Goal: Task Accomplishment & Management: Use online tool/utility

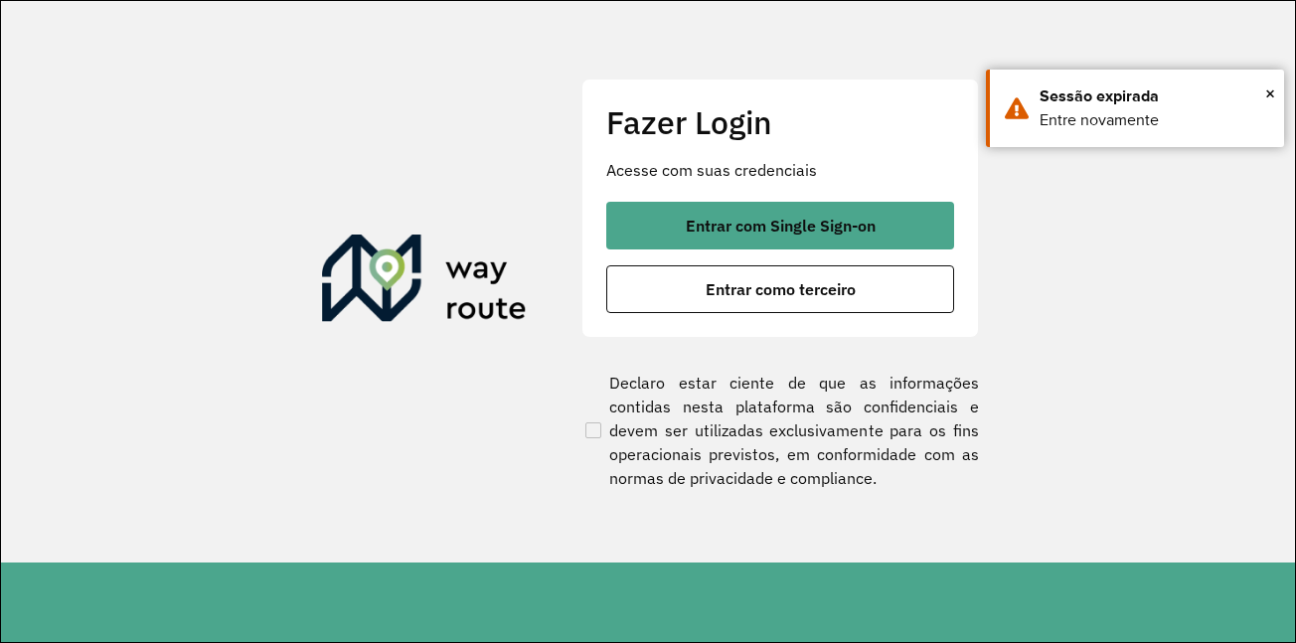
click at [828, 209] on button "Entrar com Single Sign-on" at bounding box center [780, 226] width 348 height 48
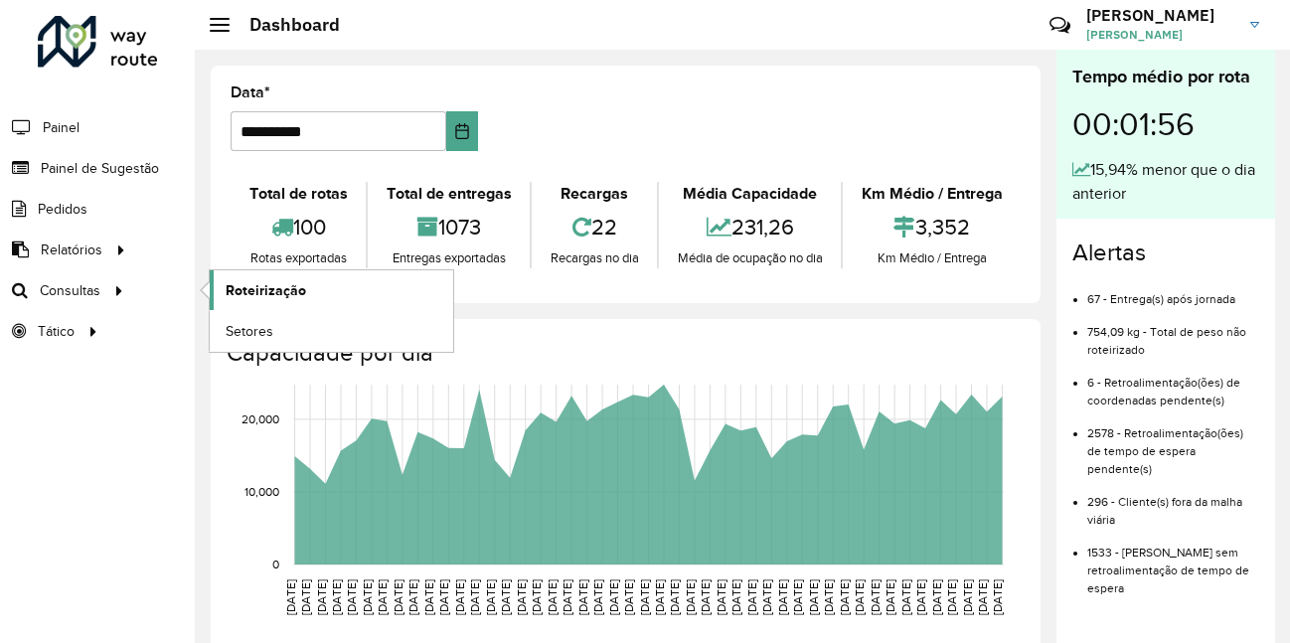
click at [292, 297] on span "Roteirização" at bounding box center [266, 290] width 81 height 21
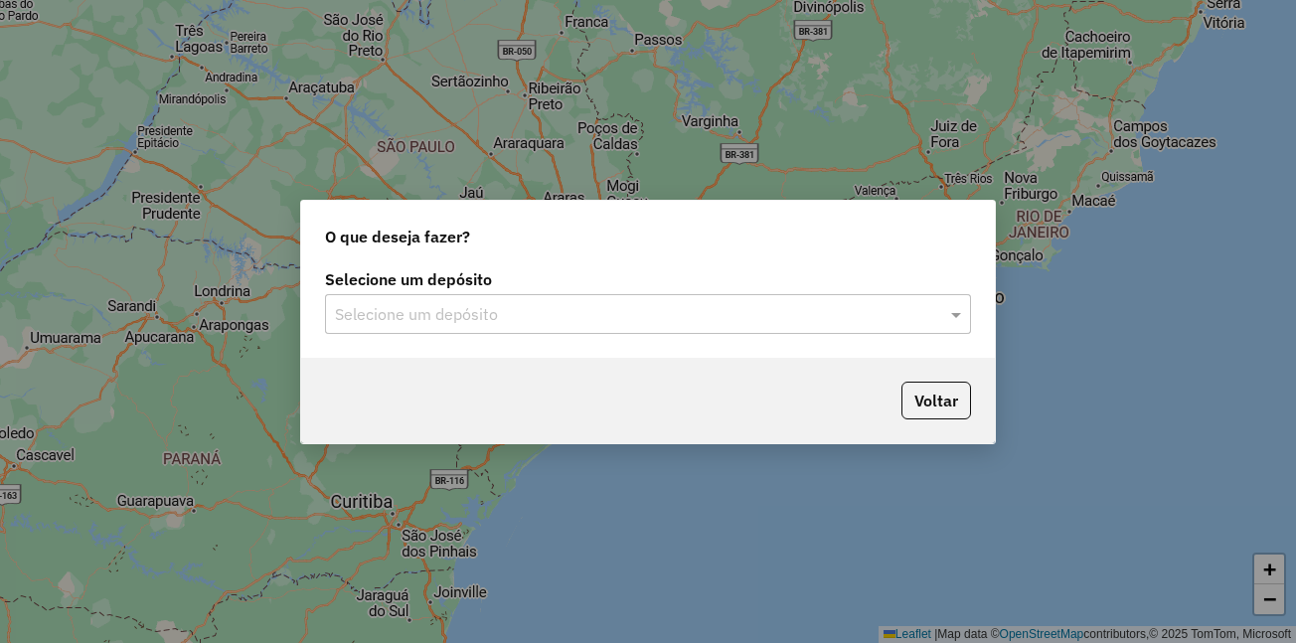
click at [490, 313] on input "text" at bounding box center [628, 315] width 586 height 24
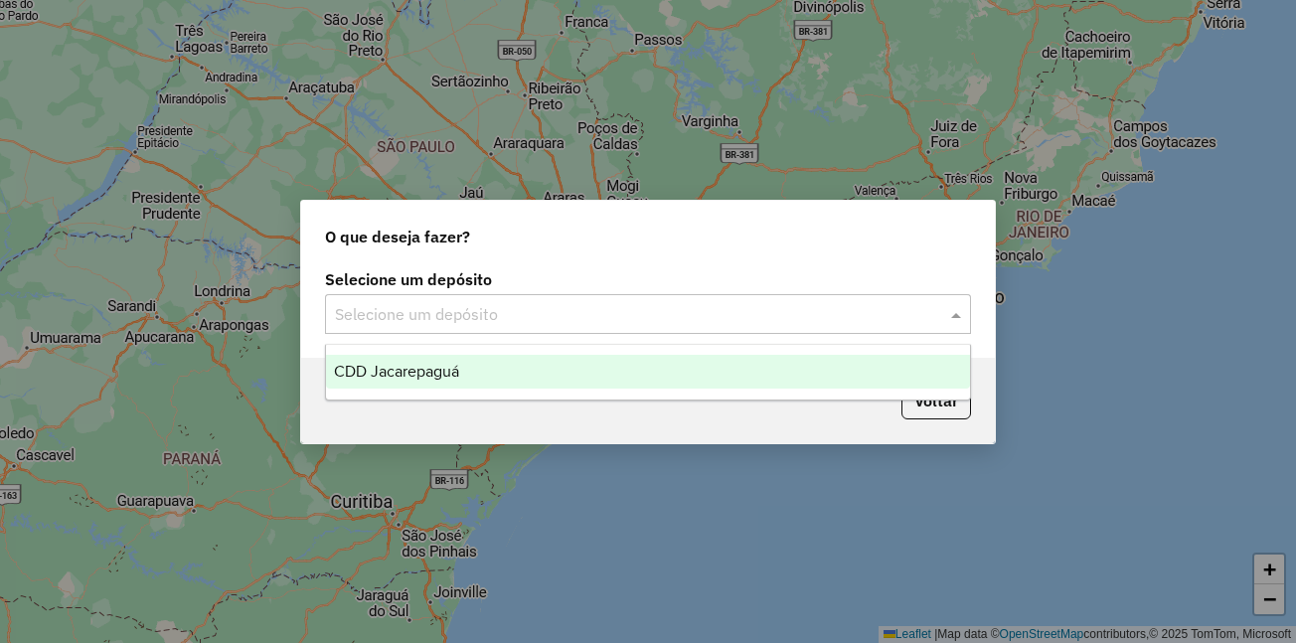
click at [440, 377] on span "CDD Jacarepaguá" at bounding box center [396, 371] width 125 height 17
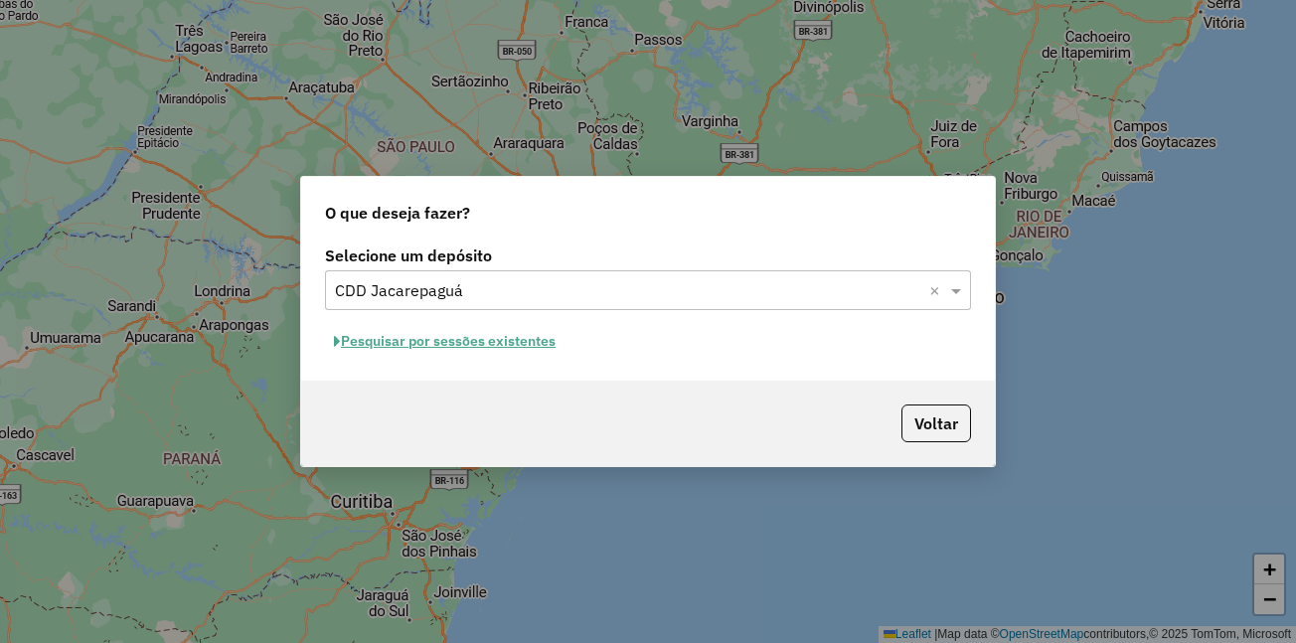
click at [409, 345] on button "Pesquisar por sessões existentes" at bounding box center [445, 341] width 240 height 31
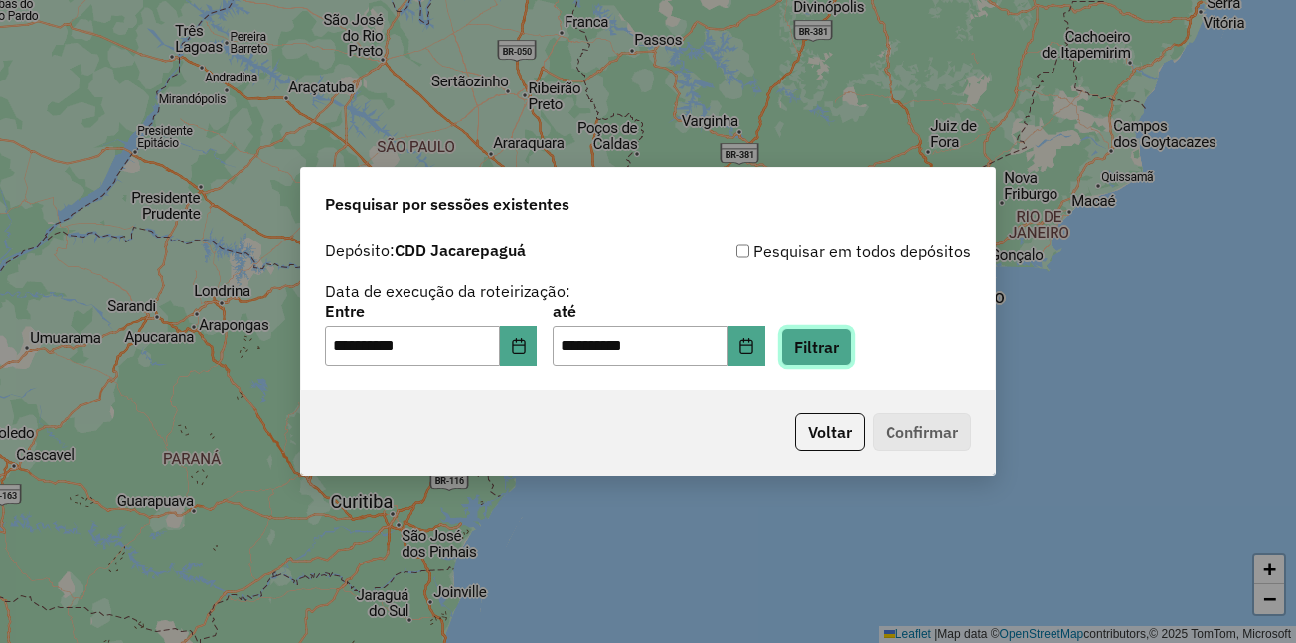
click at [849, 343] on button "Filtrar" at bounding box center [816, 347] width 71 height 38
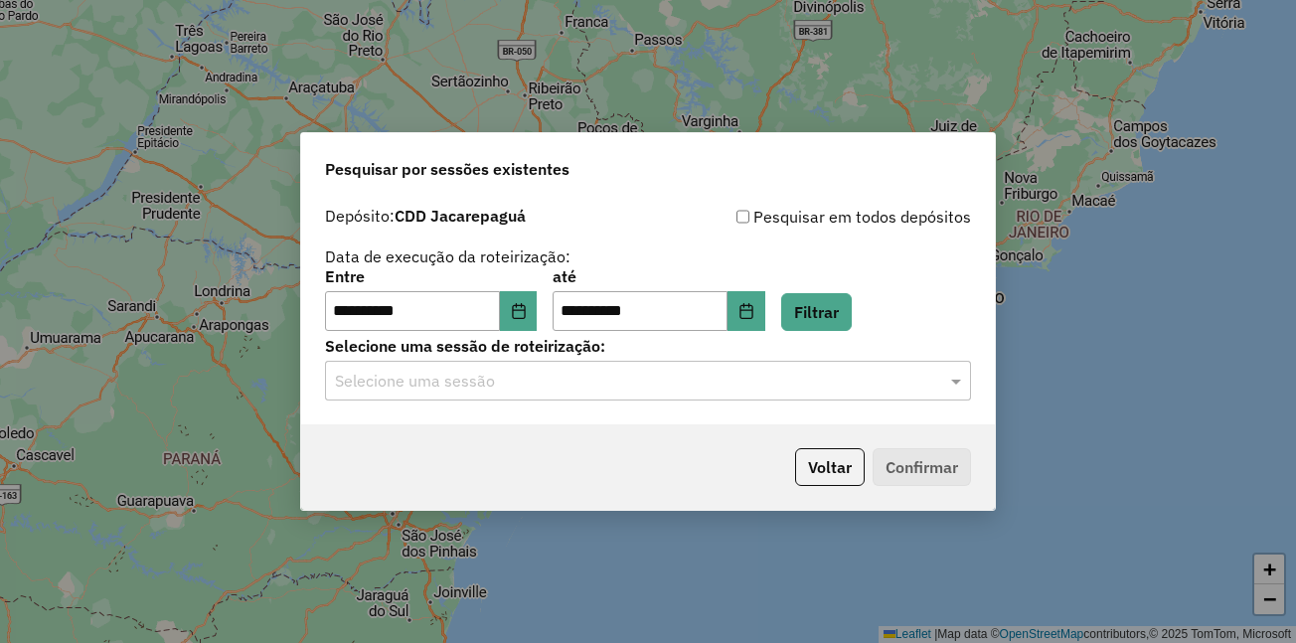
click at [461, 377] on input "text" at bounding box center [628, 382] width 586 height 24
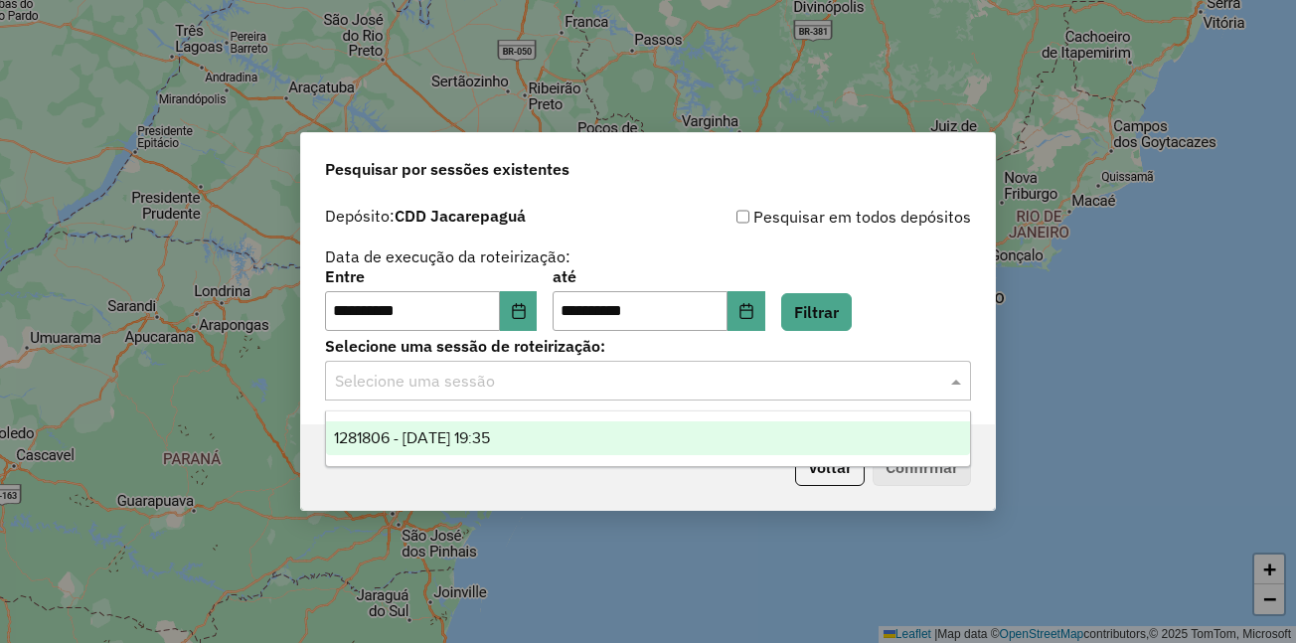
click at [477, 437] on span "1281806 - 24/09/2025 19:35" at bounding box center [412, 437] width 156 height 17
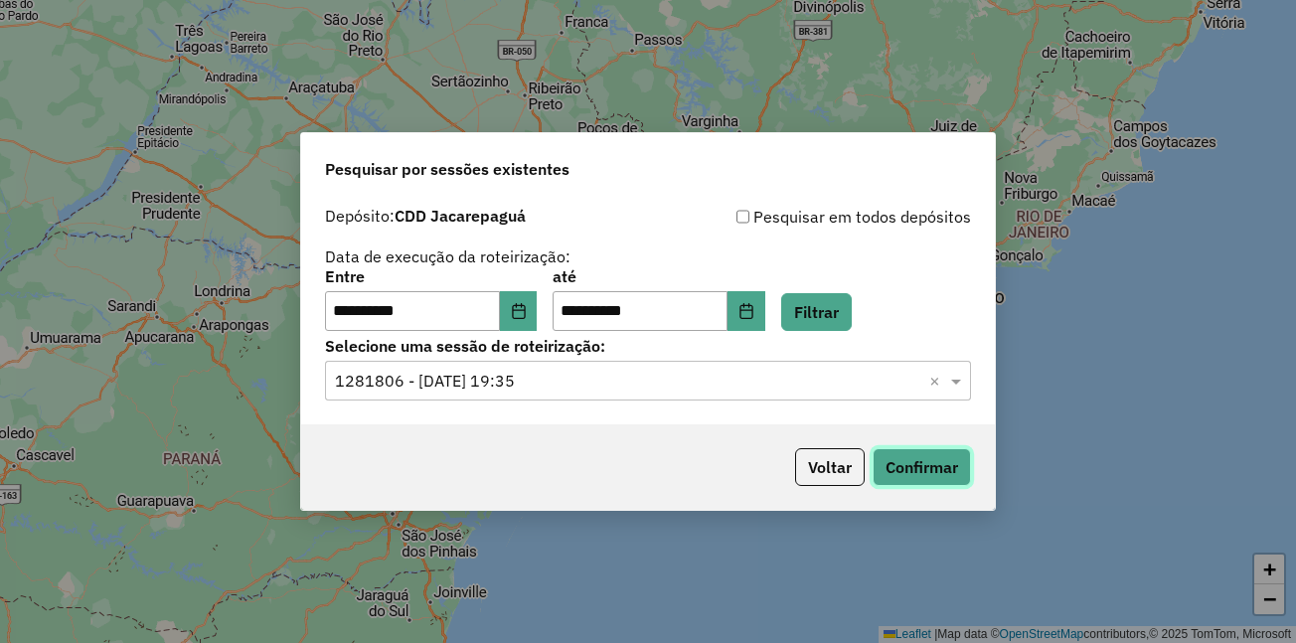
click at [902, 476] on button "Confirmar" at bounding box center [922, 467] width 98 height 38
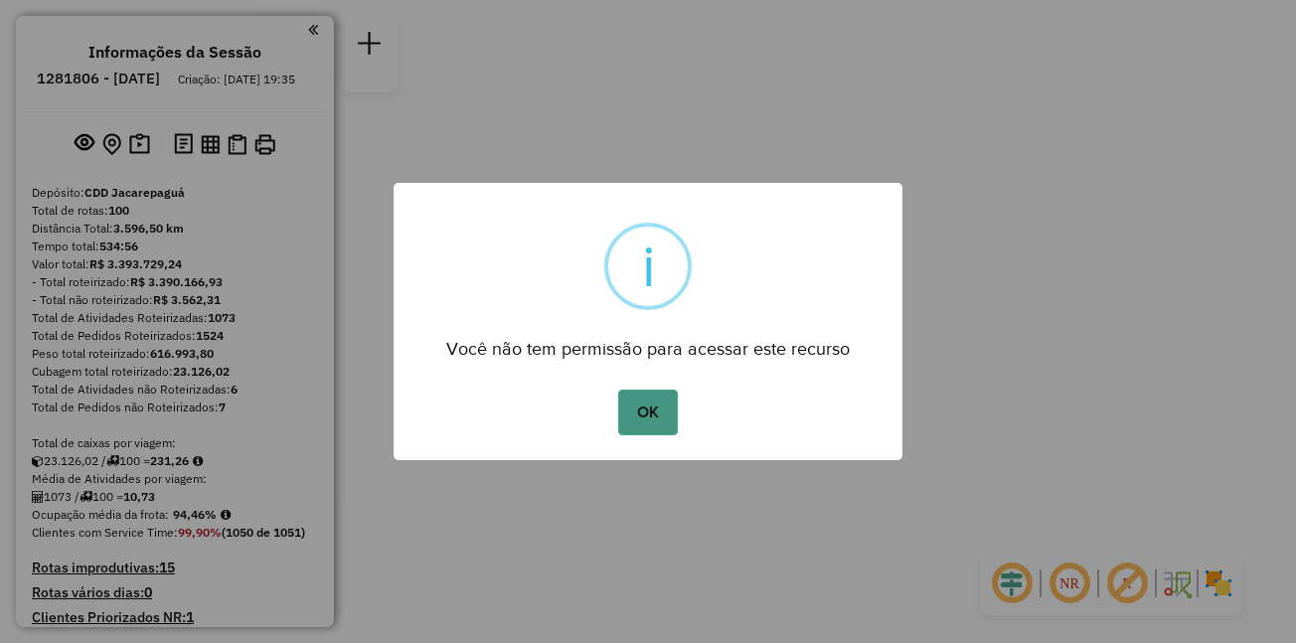
click at [657, 404] on button "OK" at bounding box center [647, 413] width 59 height 46
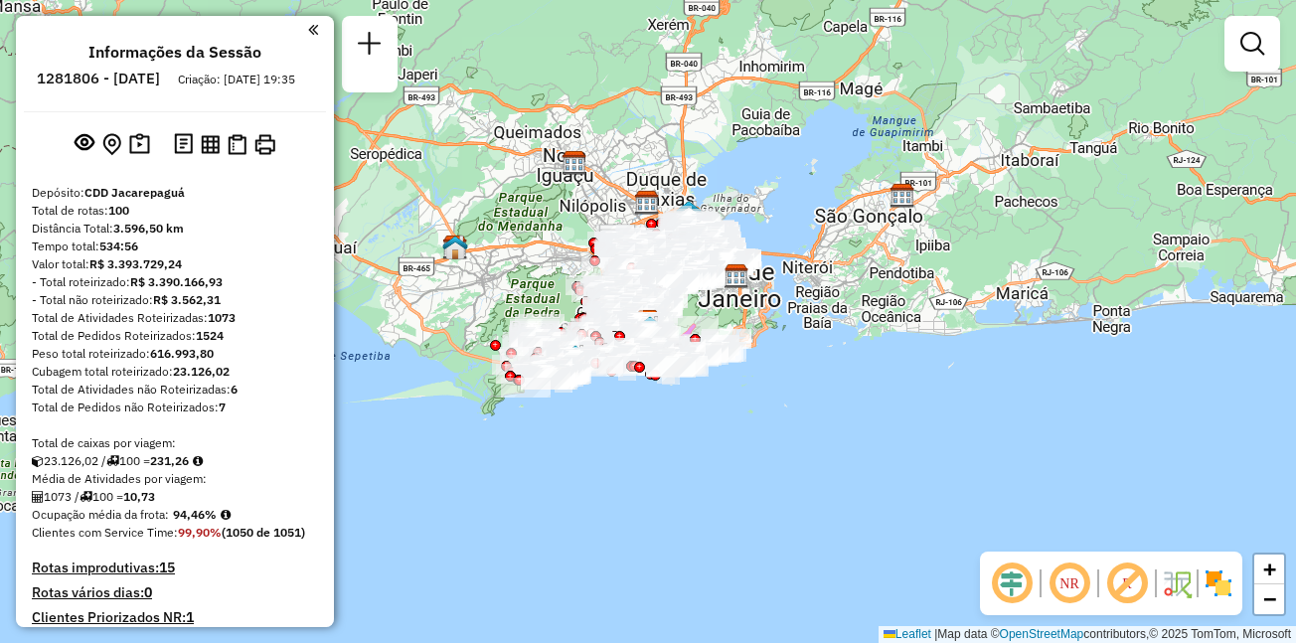
scroll to position [8025, 0]
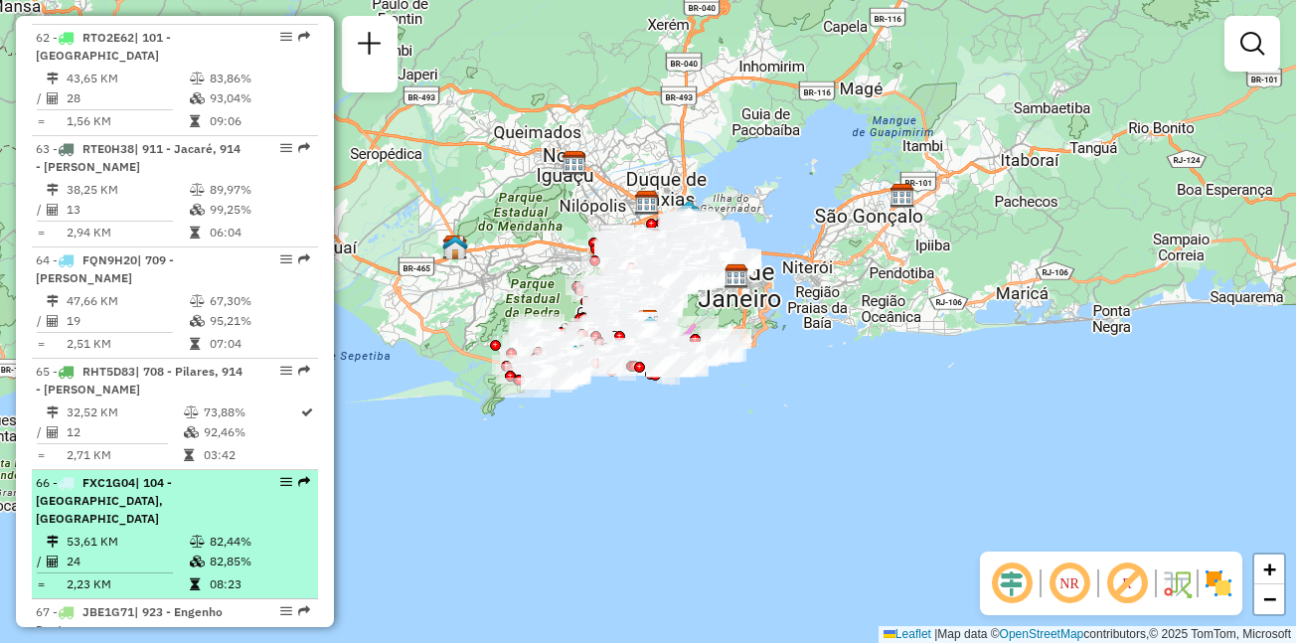
click at [163, 474] on div "66 - FXC1G04 | 104 - Olaria, 105 - [GEOGRAPHIC_DATA]" at bounding box center [141, 501] width 211 height 54
select select "**********"
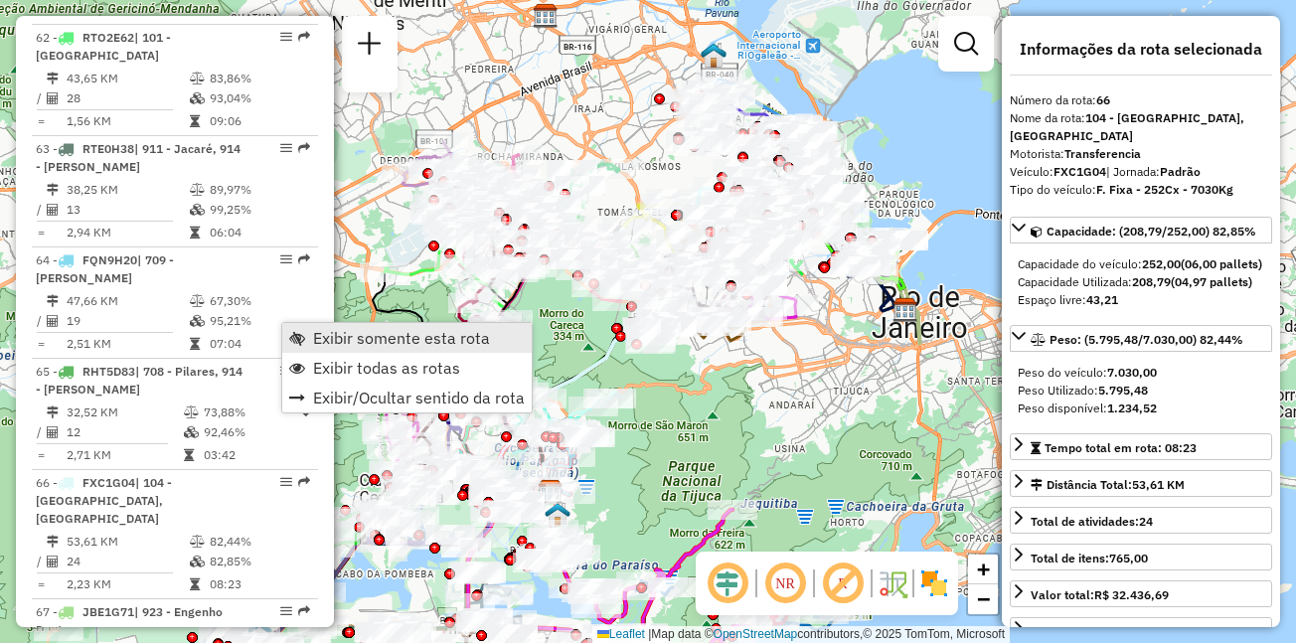
click at [396, 344] on span "Exibir somente esta rota" at bounding box center [401, 338] width 177 height 16
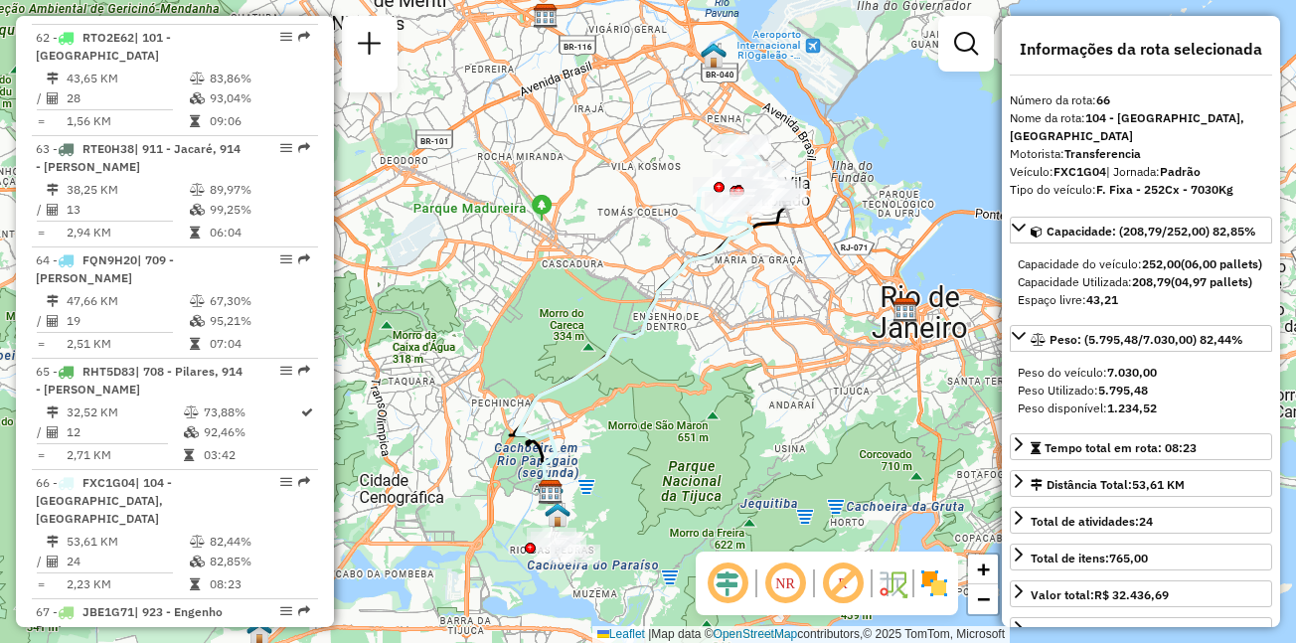
drag, startPoint x: 708, startPoint y: 237, endPoint x: 638, endPoint y: 249, distance: 70.8
click at [698, 232] on icon at bounding box center [740, 187] width 84 height 88
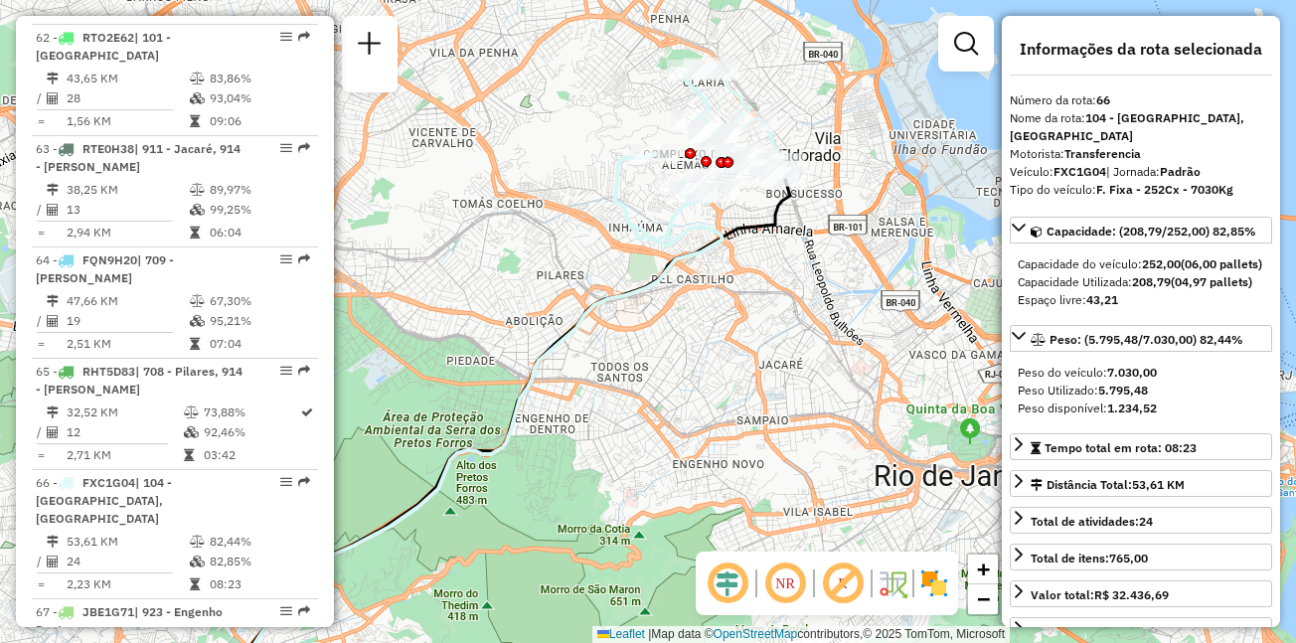
scroll to position [8564, 0]
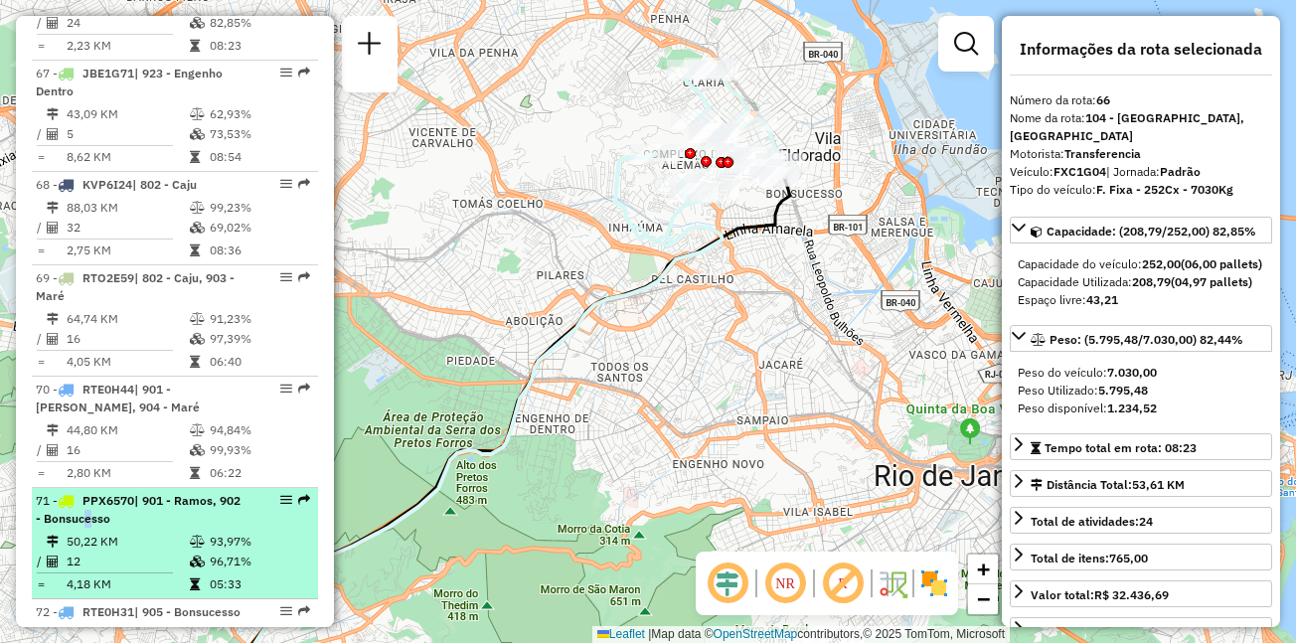
click at [105, 493] on span "| 901 - Ramos, 902 - Bonsucesso" at bounding box center [138, 509] width 205 height 33
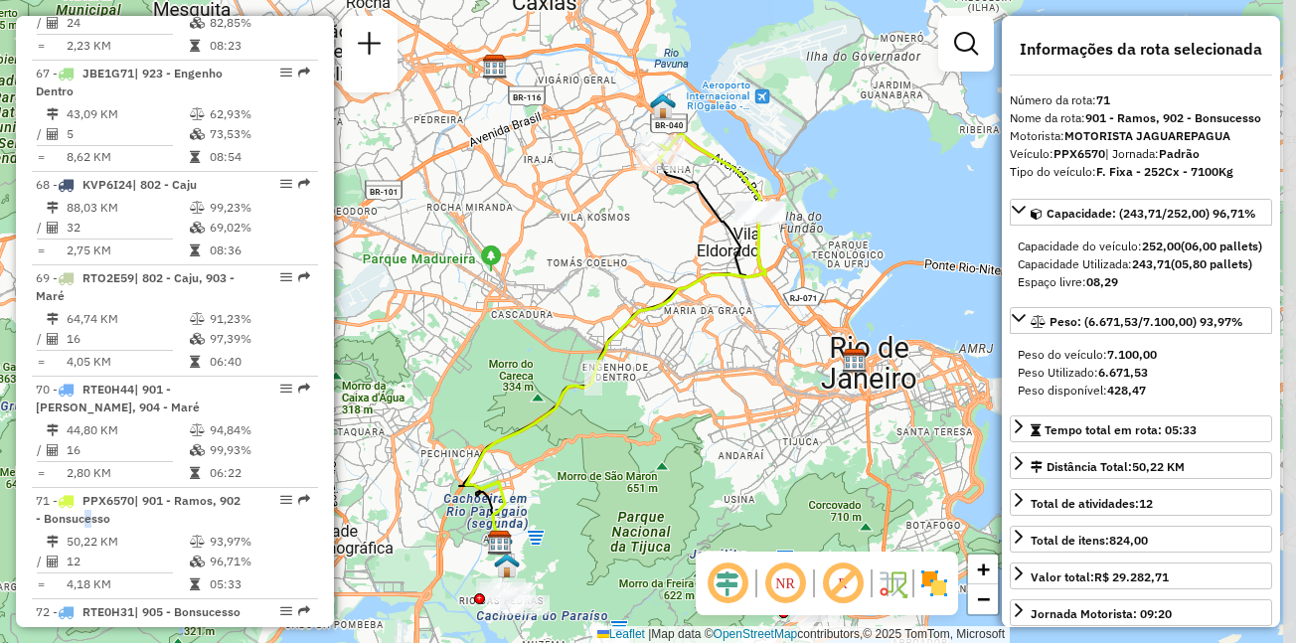
drag, startPoint x: 719, startPoint y: 222, endPoint x: 684, endPoint y: 242, distance: 40.6
click at [684, 242] on div "Janela de atendimento Grade de atendimento Capacidade Transportadoras Veículos …" at bounding box center [648, 321] width 1296 height 643
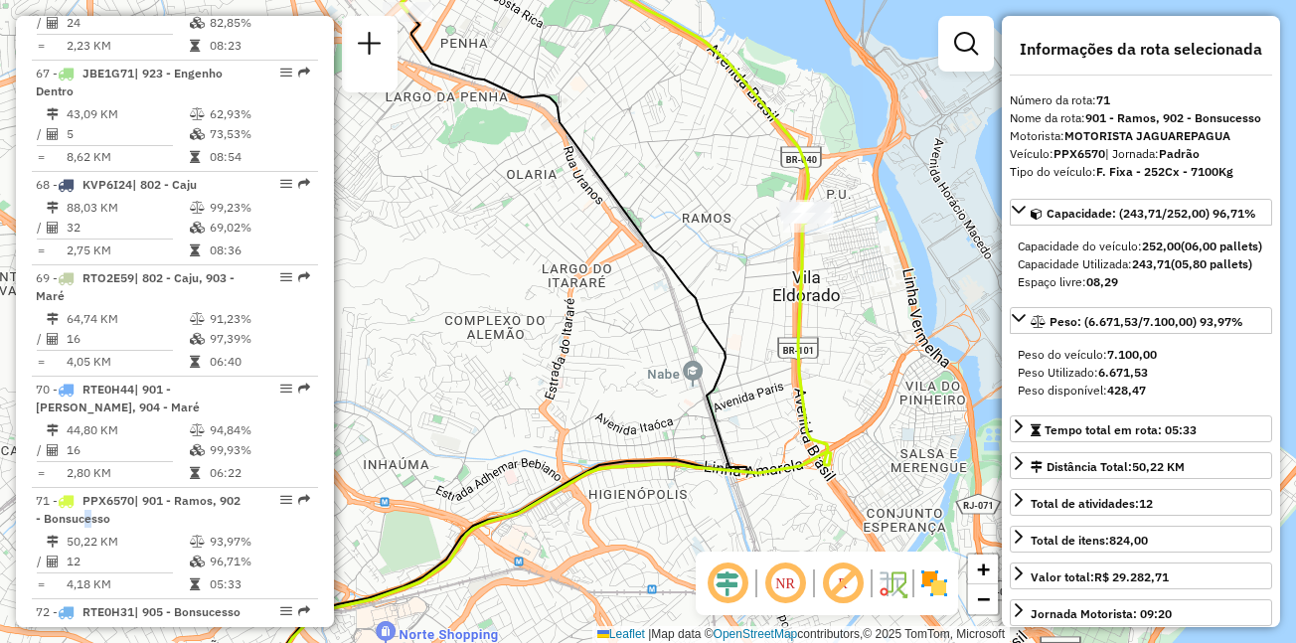
drag, startPoint x: 857, startPoint y: 222, endPoint x: 688, endPoint y: 227, distance: 169.0
click at [688, 227] on div "Janela de atendimento Grade de atendimento Capacidade Transportadoras Veículos …" at bounding box center [648, 321] width 1296 height 643
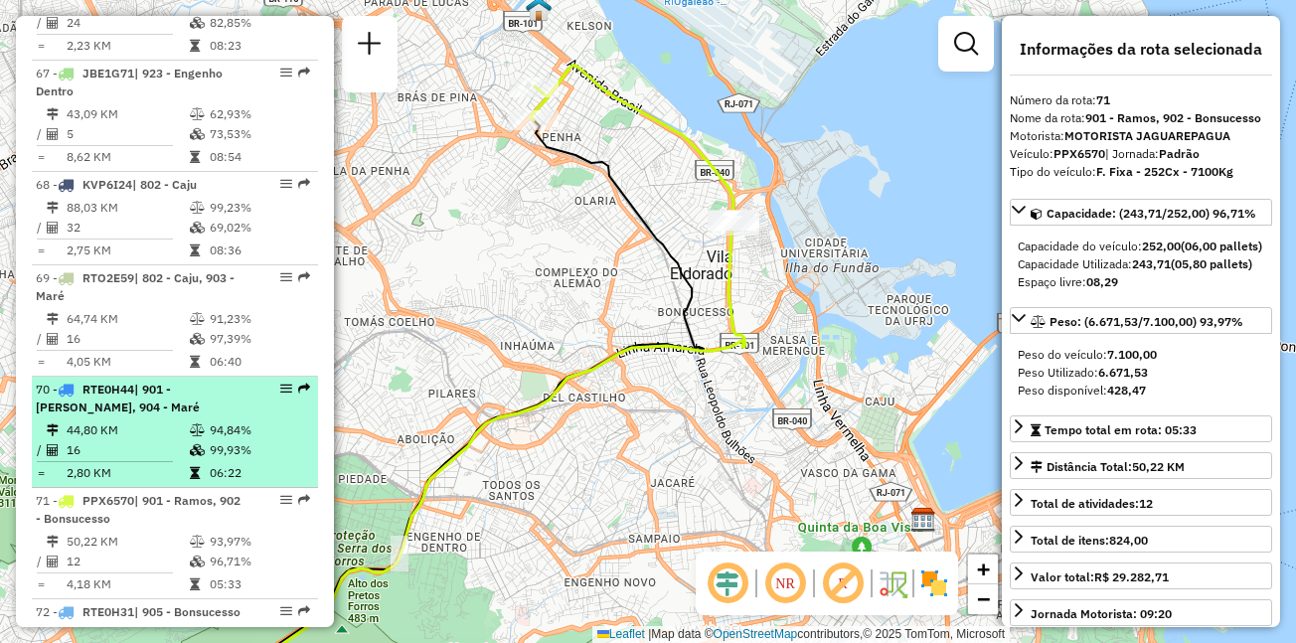
click at [133, 382] on span "RTE0H44" at bounding box center [108, 389] width 52 height 15
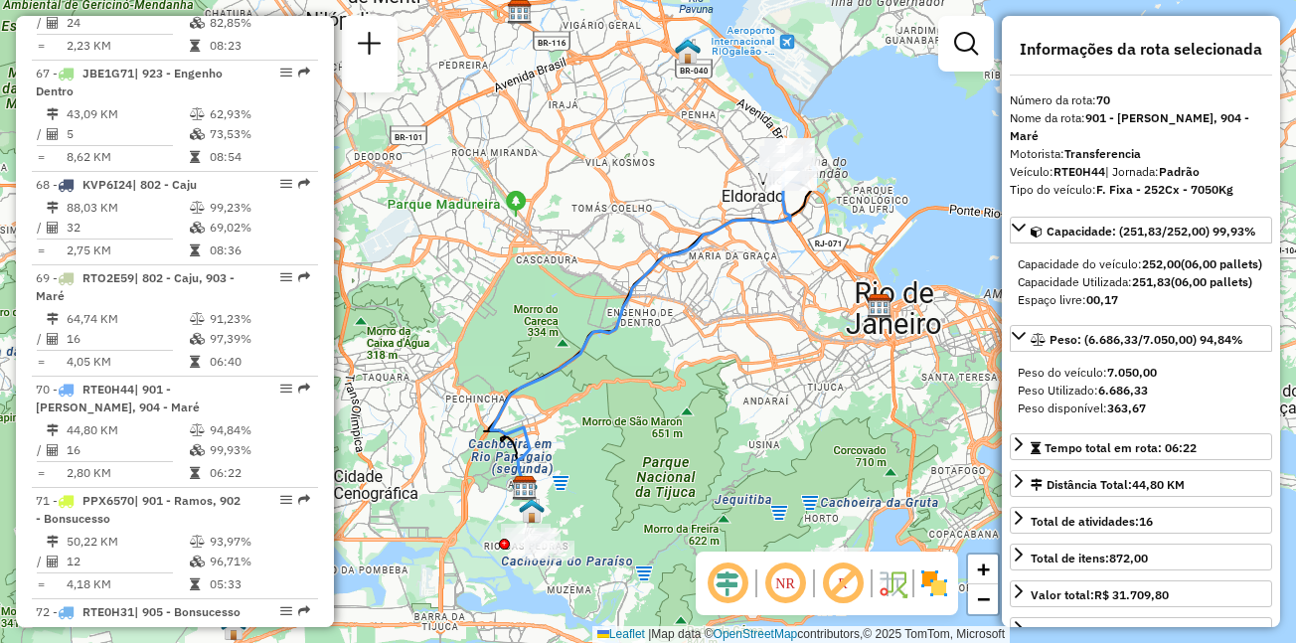
drag, startPoint x: 748, startPoint y: 194, endPoint x: 615, endPoint y: 218, distance: 135.3
click at [615, 218] on div "Janela de atendimento Grade de atendimento Capacidade Transportadoras Veículos …" at bounding box center [648, 321] width 1296 height 643
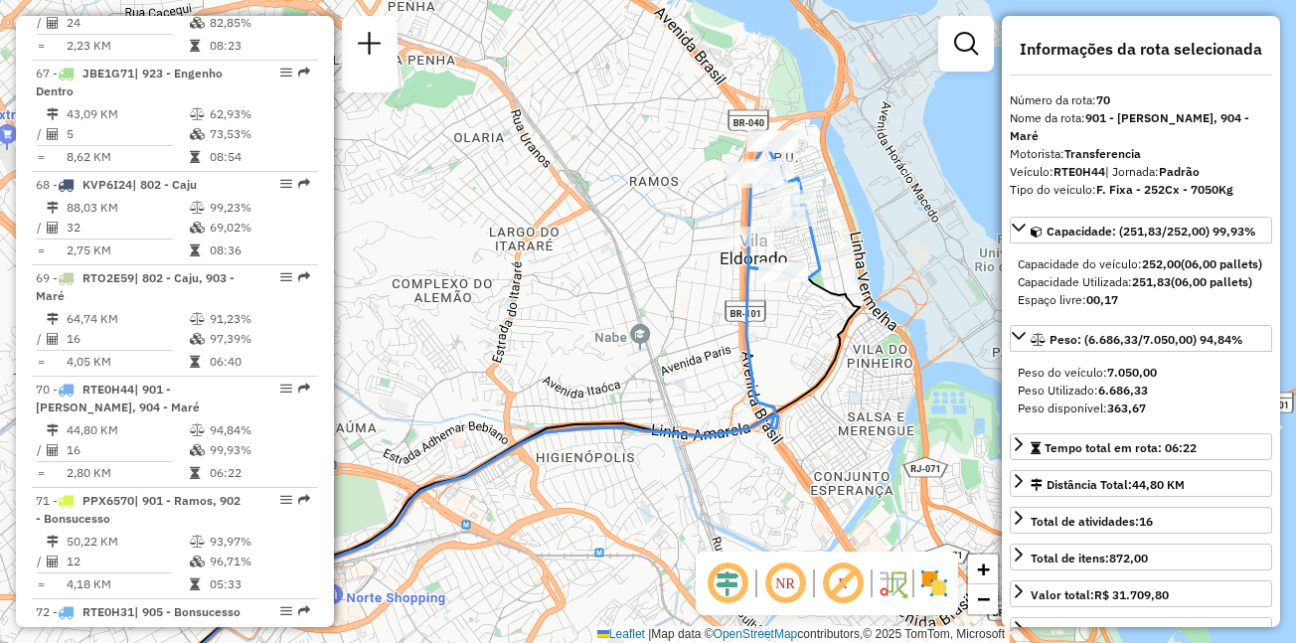
drag, startPoint x: 684, startPoint y: 115, endPoint x: 676, endPoint y: 221, distance: 105.6
click at [676, 221] on div "Janela de atendimento Grade de atendimento Capacidade Transportadoras Veículos …" at bounding box center [648, 321] width 1296 height 643
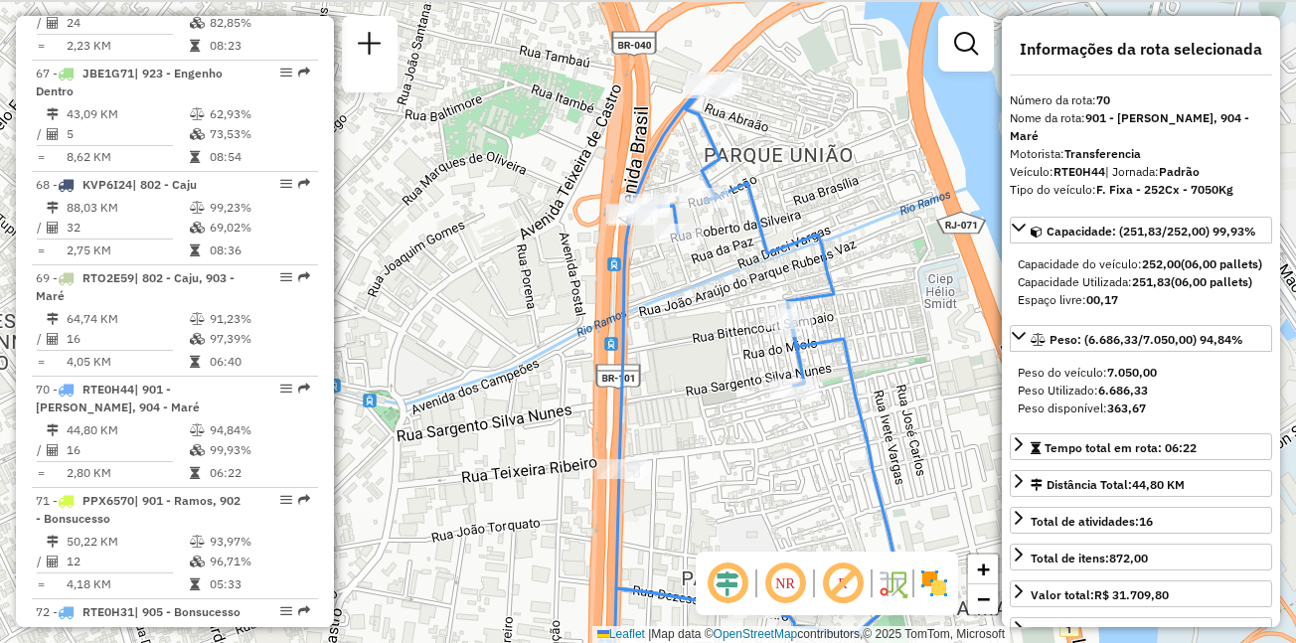
drag, startPoint x: 815, startPoint y: 211, endPoint x: 724, endPoint y: 292, distance: 122.5
click at [724, 292] on div "Janela de atendimento Grade de atendimento Capacidade Transportadoras Veículos …" at bounding box center [648, 321] width 1296 height 643
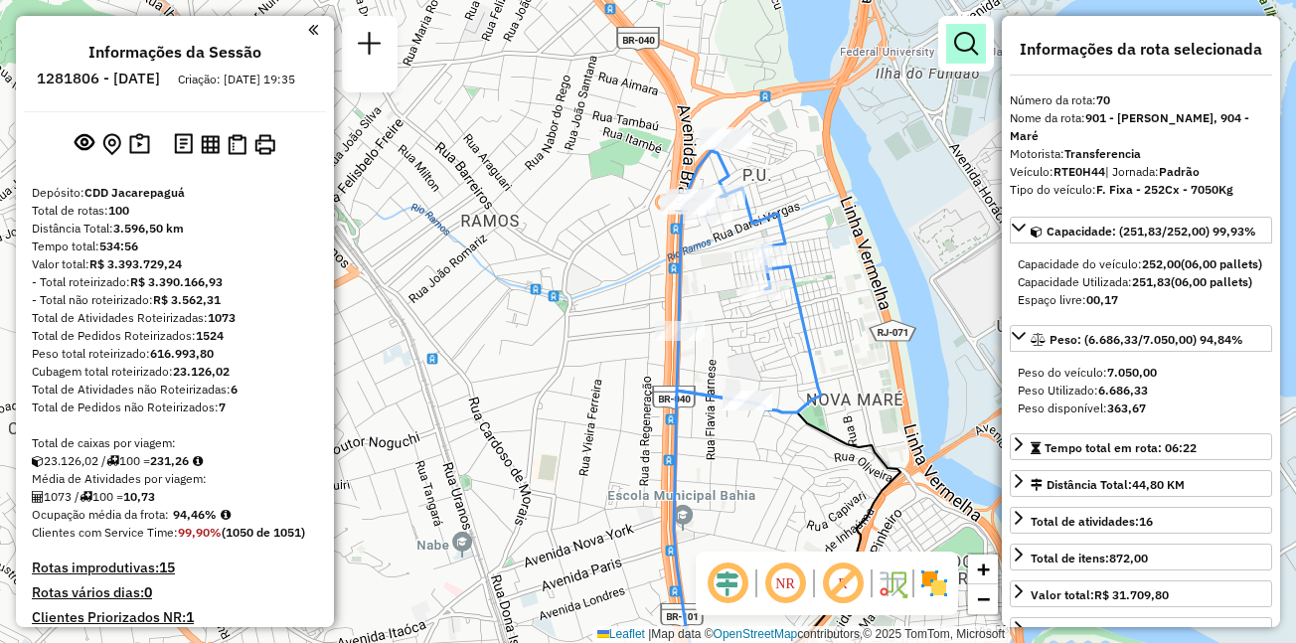
scroll to position [8137, 0]
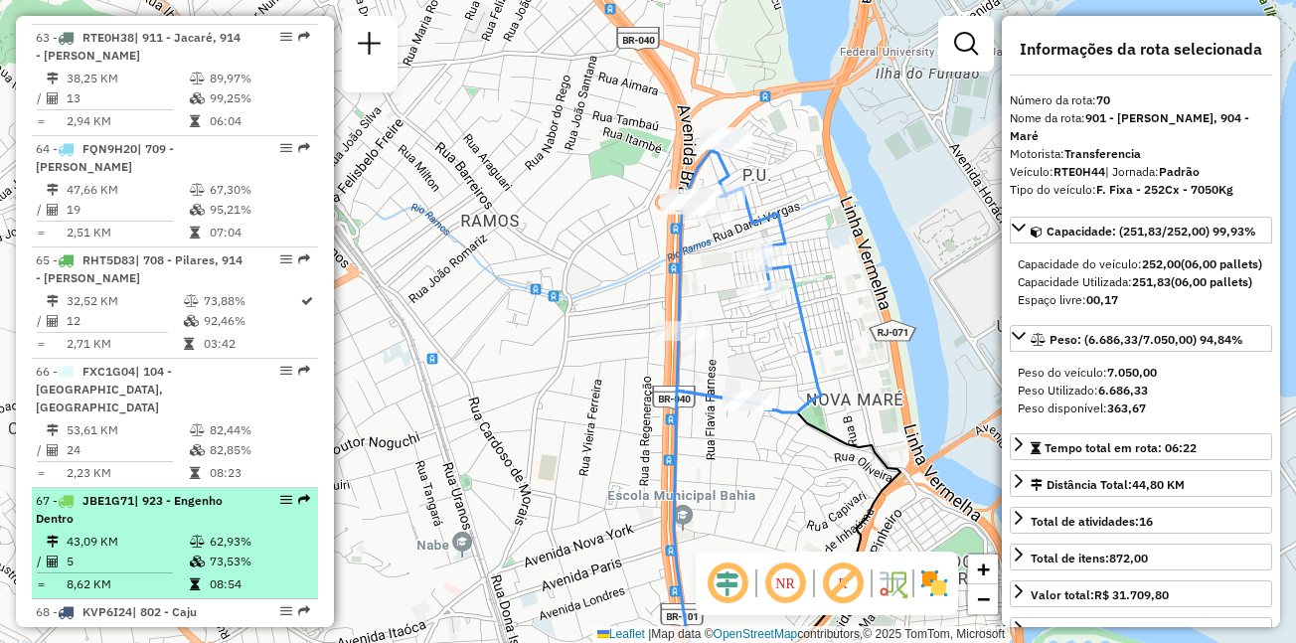
click at [155, 492] on div "67 - JBE1G71 | 923 - Engenho Dentro" at bounding box center [141, 510] width 211 height 36
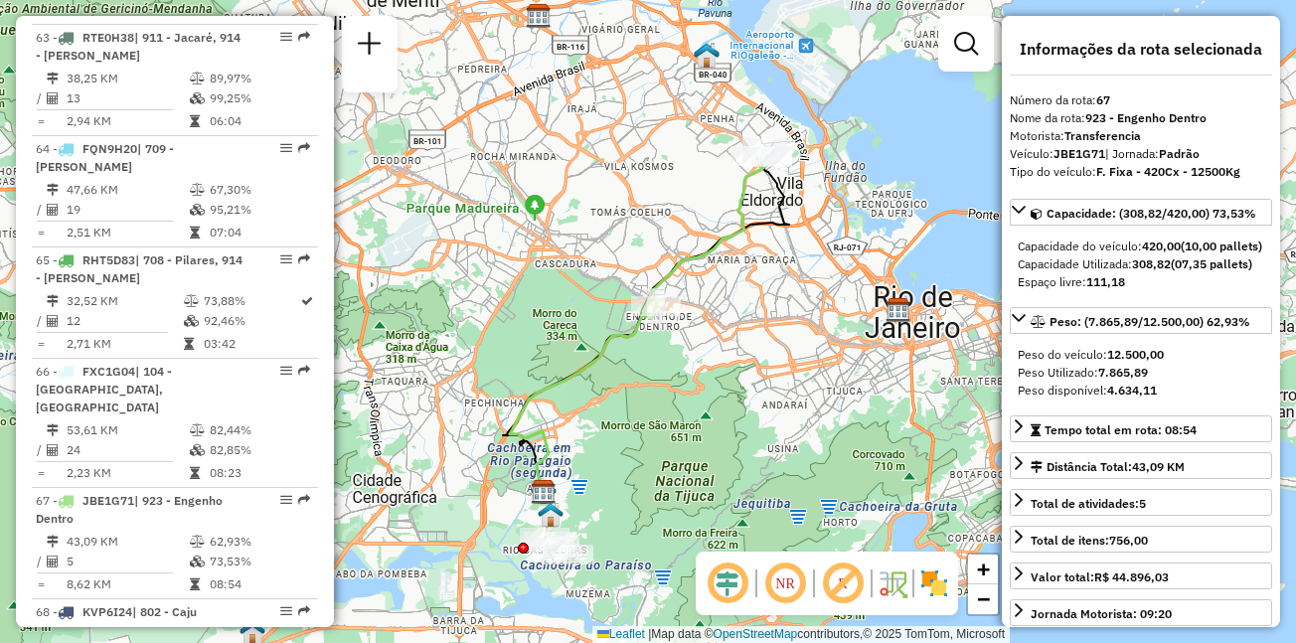
drag, startPoint x: 723, startPoint y: 207, endPoint x: 689, endPoint y: 229, distance: 40.2
click at [689, 229] on div "Janela de atendimento Grade de atendimento Capacidade Transportadoras Veículos …" at bounding box center [648, 321] width 1296 height 643
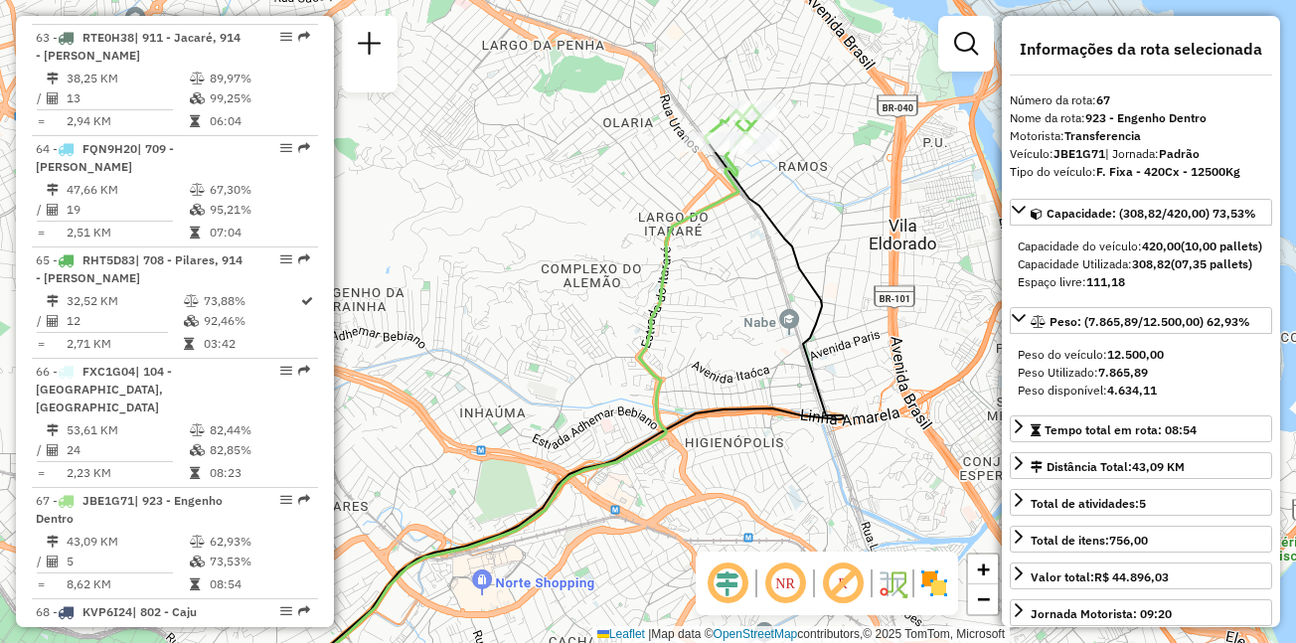
drag, startPoint x: 803, startPoint y: 102, endPoint x: 785, endPoint y: 191, distance: 90.2
click at [785, 191] on div "Janela de atendimento Grade de atendimento Capacidade Transportadoras Veículos …" at bounding box center [648, 321] width 1296 height 643
